Goal: Task Accomplishment & Management: Use online tool/utility

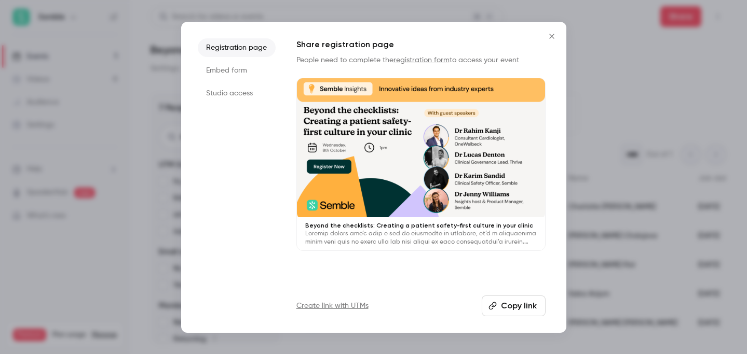
click at [615, 32] on div at bounding box center [373, 177] width 747 height 354
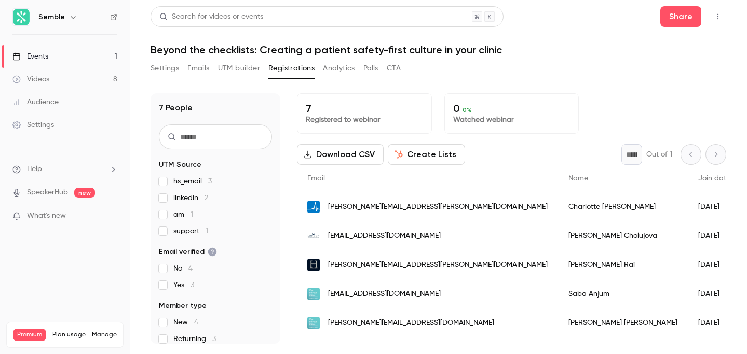
click at [335, 68] on button "Analytics" at bounding box center [339, 68] width 32 height 17
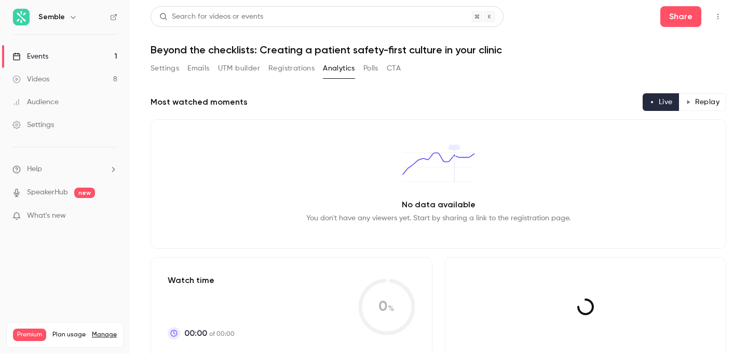
click at [291, 71] on button "Registrations" at bounding box center [291, 68] width 46 height 17
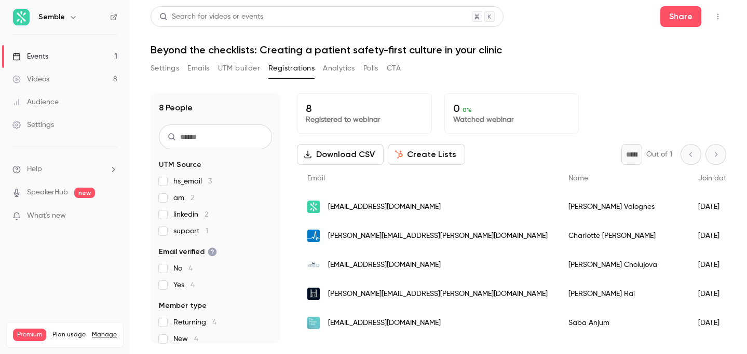
click at [245, 66] on button "UTM builder" at bounding box center [239, 68] width 42 height 17
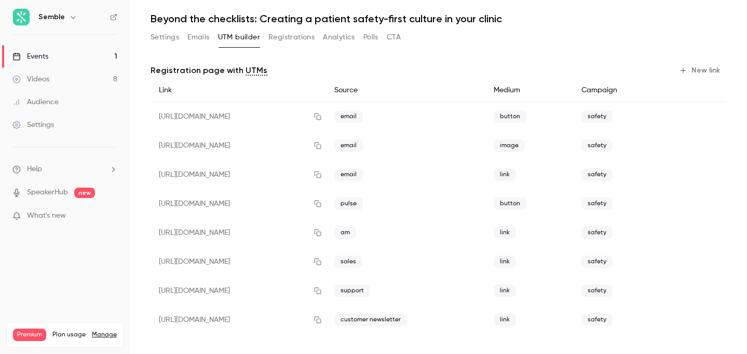
scroll to position [34, 0]
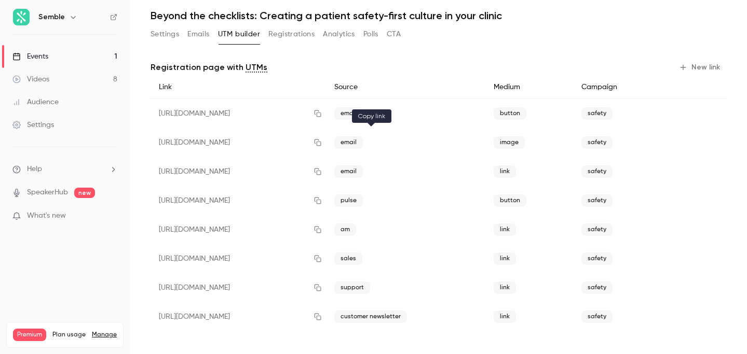
click at [322, 145] on icon "button" at bounding box center [317, 142] width 8 height 7
click at [322, 111] on icon "button" at bounding box center [317, 113] width 8 height 7
click at [322, 170] on icon "button" at bounding box center [317, 171] width 8 height 7
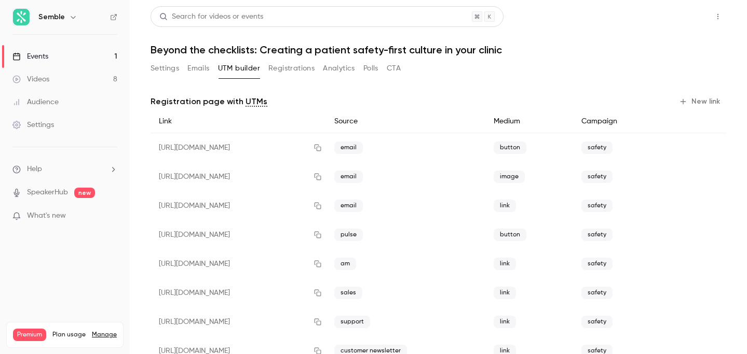
click at [674, 21] on button "Share" at bounding box center [680, 16] width 41 height 21
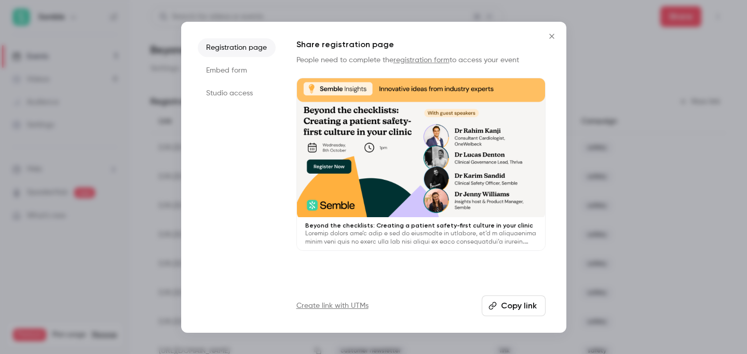
click at [615, 40] on div at bounding box center [373, 177] width 747 height 354
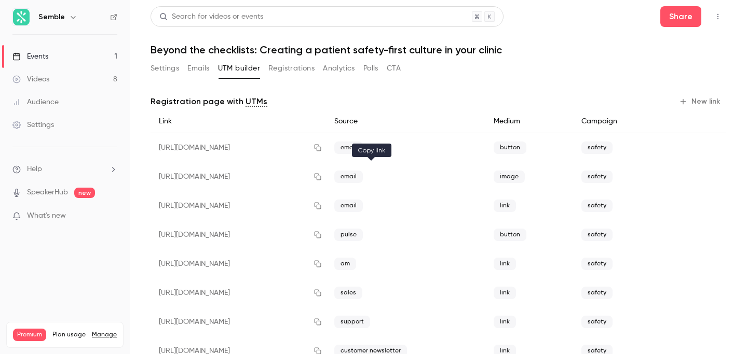
click at [322, 178] on icon "button" at bounding box center [317, 176] width 8 height 7
click at [321, 203] on icon "button" at bounding box center [317, 206] width 7 height 7
click at [326, 141] on button "button" at bounding box center [317, 148] width 17 height 17
click at [322, 150] on icon "button" at bounding box center [317, 147] width 8 height 7
click at [322, 204] on icon "button" at bounding box center [317, 205] width 8 height 7
